Goal: Check status: Check status

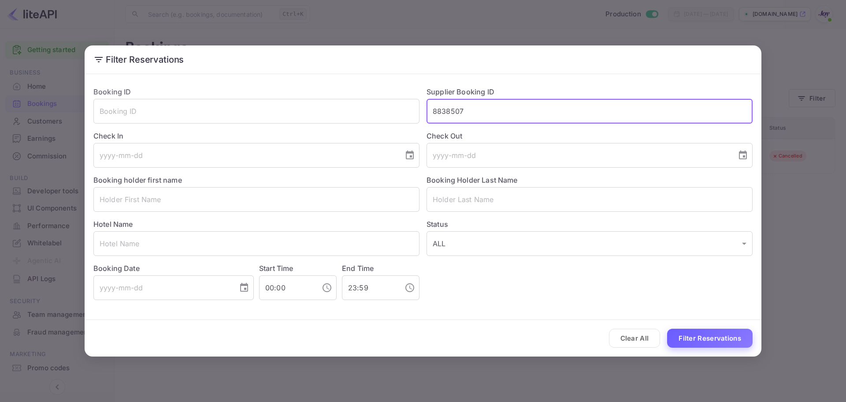
type input "8838507"
click at [683, 339] on button "Filter Reservations" at bounding box center [710, 337] width 86 height 19
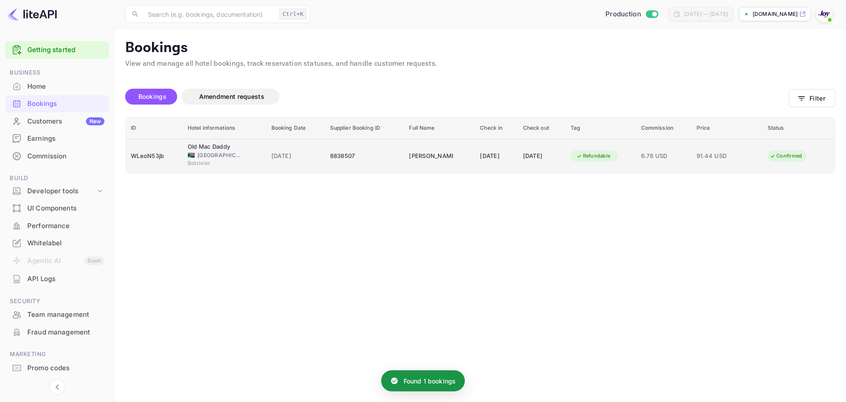
click at [368, 159] on div "8838507" at bounding box center [364, 156] width 69 height 14
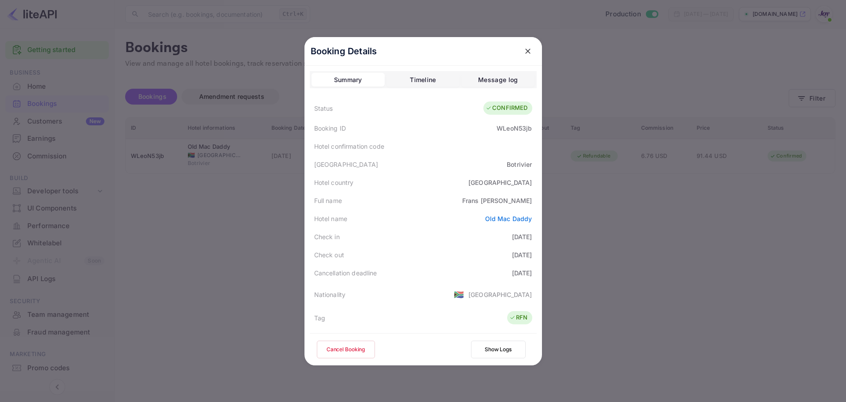
click at [524, 52] on icon "close" at bounding box center [528, 51] width 9 height 9
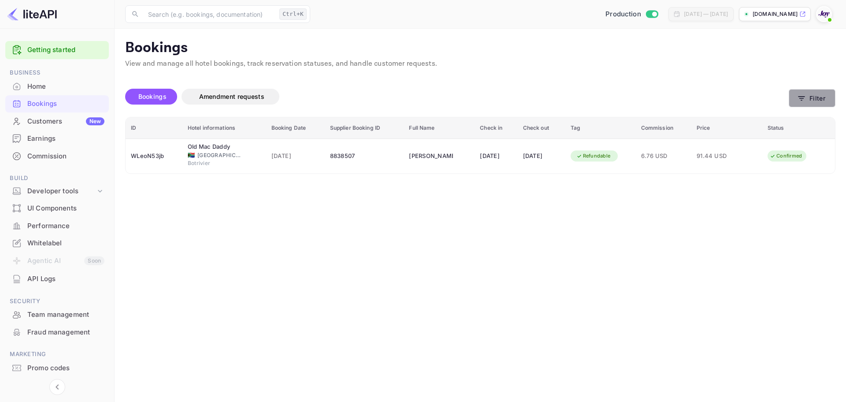
click at [814, 100] on button "Filter" at bounding box center [812, 98] width 47 height 18
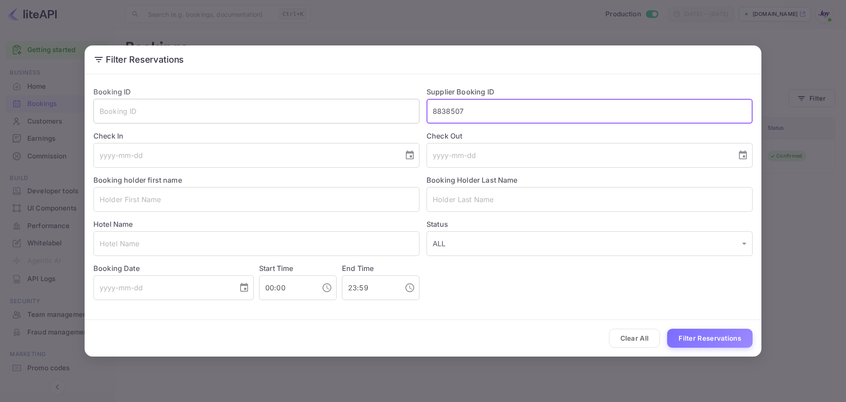
drag, startPoint x: 481, startPoint y: 113, endPoint x: 404, endPoint y: 112, distance: 76.7
click at [404, 112] on div "Booking ID ​ Supplier Booking ID 8838507 ​ Check In ​ Check Out ​ Booking holde…" at bounding box center [419, 189] width 666 height 220
paste input "9068094"
type input "9068094"
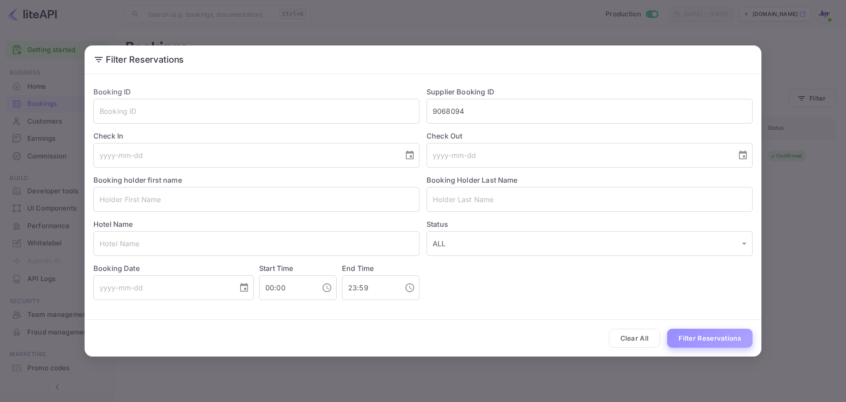
click at [685, 339] on button "Filter Reservations" at bounding box center [710, 337] width 86 height 19
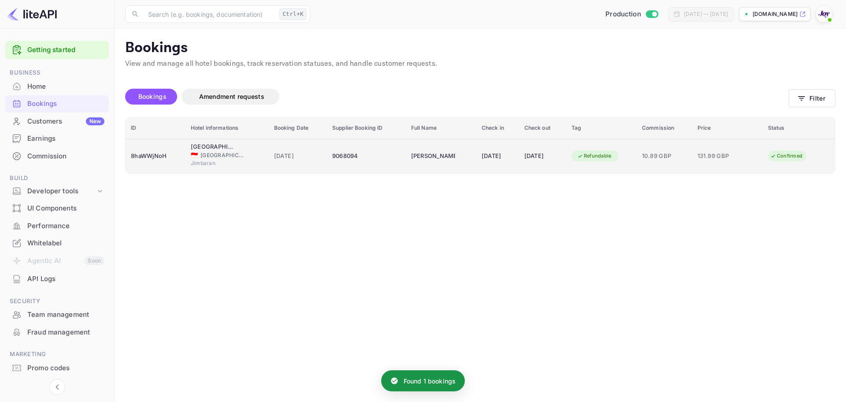
click at [231, 167] on div "Jimbaran" at bounding box center [227, 164] width 73 height 10
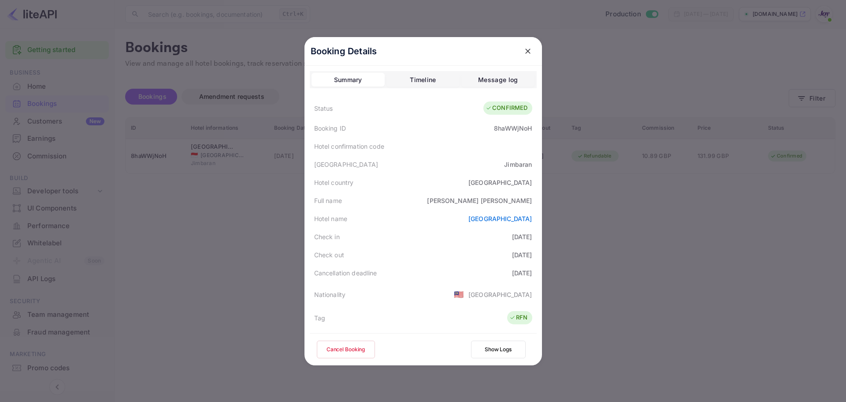
click at [252, 251] on div at bounding box center [423, 201] width 846 height 402
